Goal: Task Accomplishment & Management: Use online tool/utility

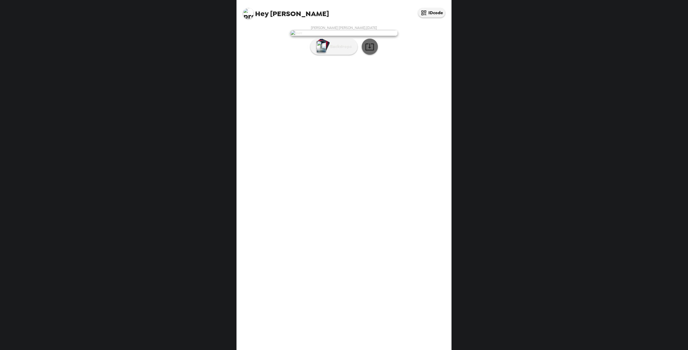
click at [364, 55] on button "button" at bounding box center [369, 47] width 16 height 16
click at [341, 50] on p "Backdrops" at bounding box center [339, 47] width 24 height 6
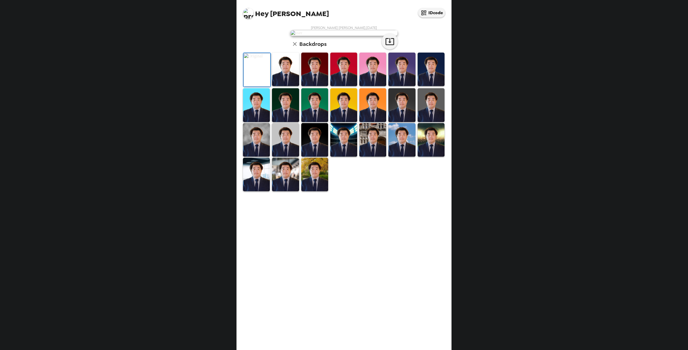
click at [284, 86] on img at bounding box center [285, 70] width 27 height 34
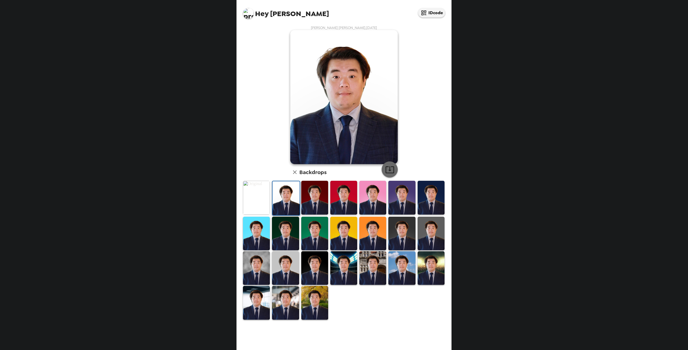
click at [387, 171] on icon "button" at bounding box center [389, 169] width 9 height 9
click at [225, 220] on div "Hey [PERSON_NAME] Ka IDcode [PERSON_NAME] [PERSON_NAME] , [DATE] Backdrops" at bounding box center [344, 175] width 688 height 350
click at [311, 266] on img at bounding box center [314, 269] width 27 height 34
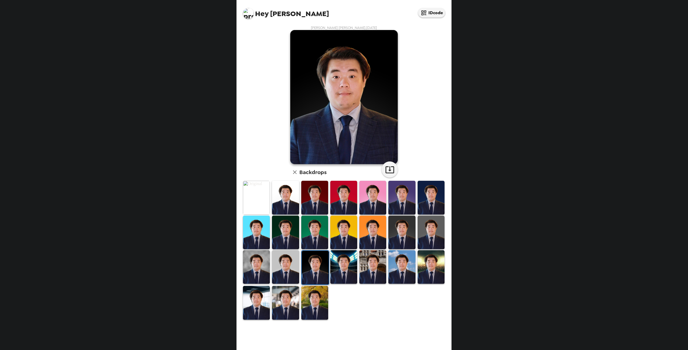
click at [291, 292] on img at bounding box center [285, 303] width 27 height 34
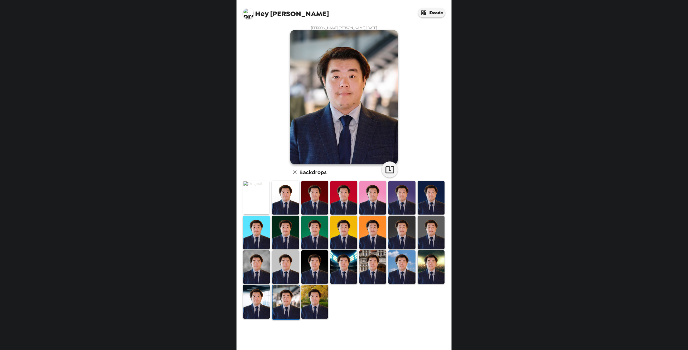
click at [262, 294] on img at bounding box center [256, 302] width 27 height 34
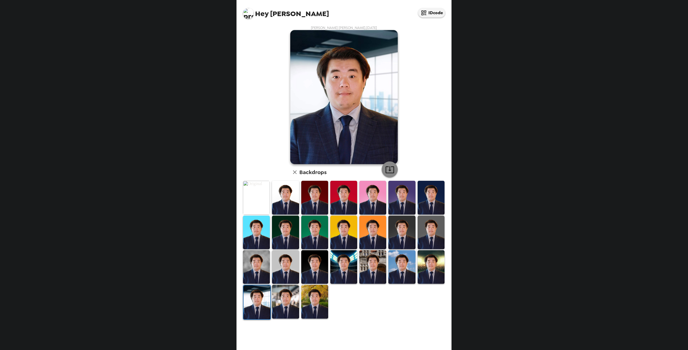
click at [388, 173] on icon "button" at bounding box center [389, 170] width 9 height 7
drag, startPoint x: 263, startPoint y: 43, endPoint x: 268, endPoint y: 38, distance: 6.7
click at [263, 43] on div "[PERSON_NAME] [PERSON_NAME] , [DATE] Backdrops" at bounding box center [344, 173] width 204 height 295
